Goal: Transaction & Acquisition: Purchase product/service

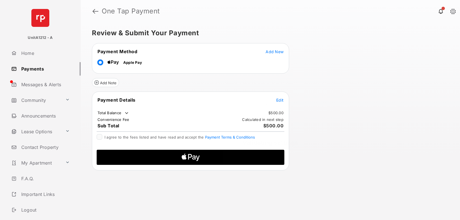
click at [275, 52] on span "Add New" at bounding box center [275, 51] width 18 height 5
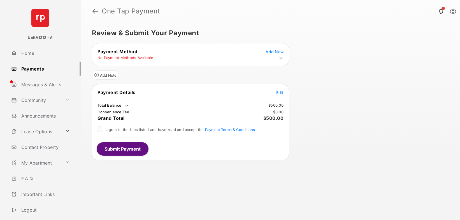
click at [281, 58] on icon at bounding box center [281, 57] width 5 height 5
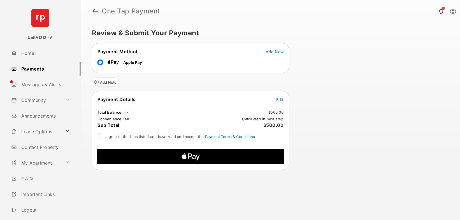
click at [280, 99] on span "Edit" at bounding box center [279, 99] width 7 height 5
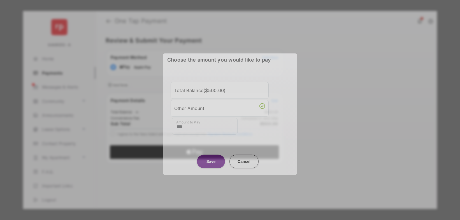
type input "***"
click at [211, 161] on button "Save" at bounding box center [211, 161] width 28 height 13
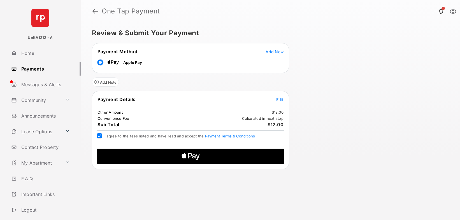
click at [198, 160] on icon "Apple Logo" at bounding box center [190, 156] width 89 height 15
